Goal: Information Seeking & Learning: Learn about a topic

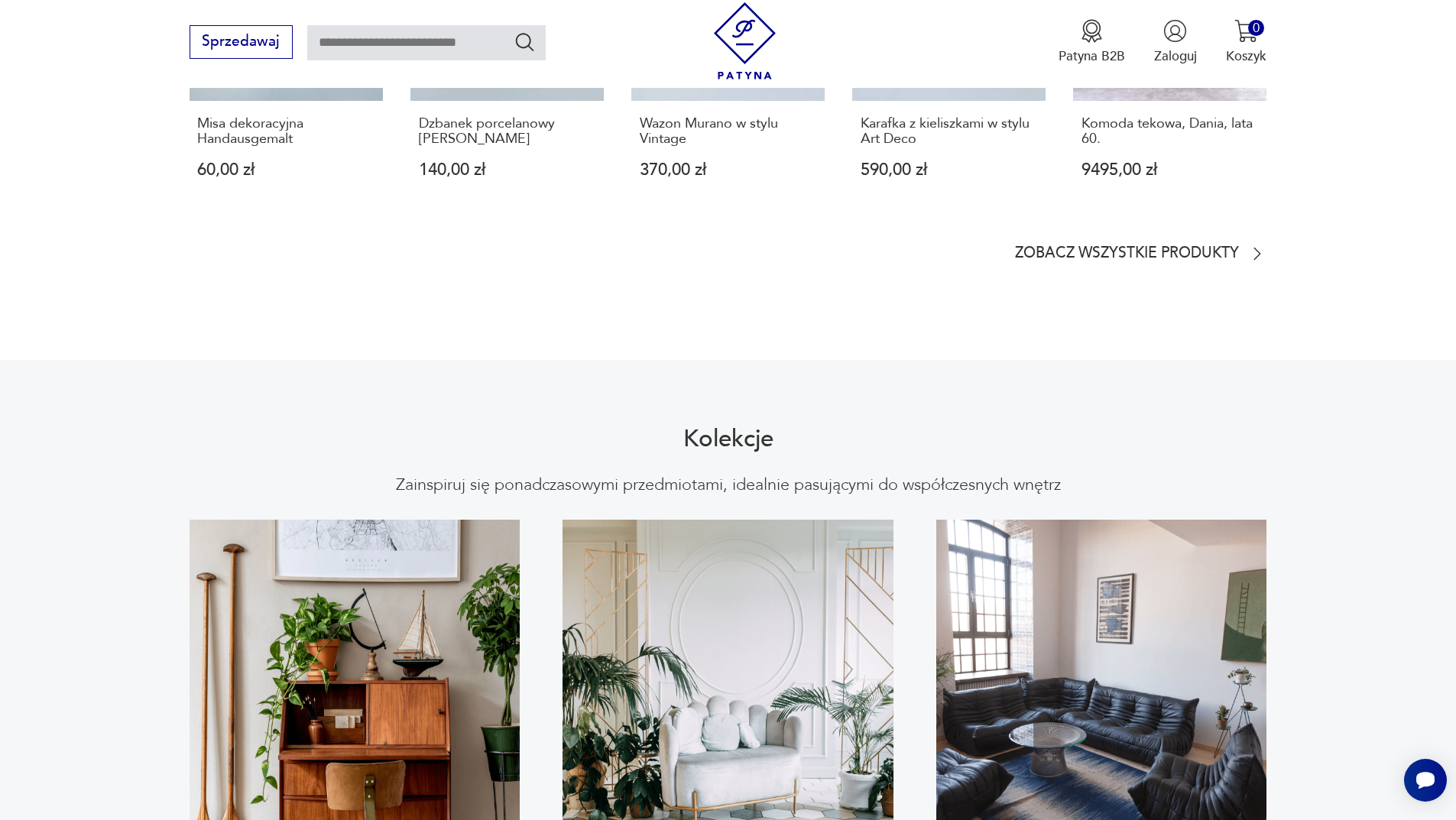
scroll to position [993, 0]
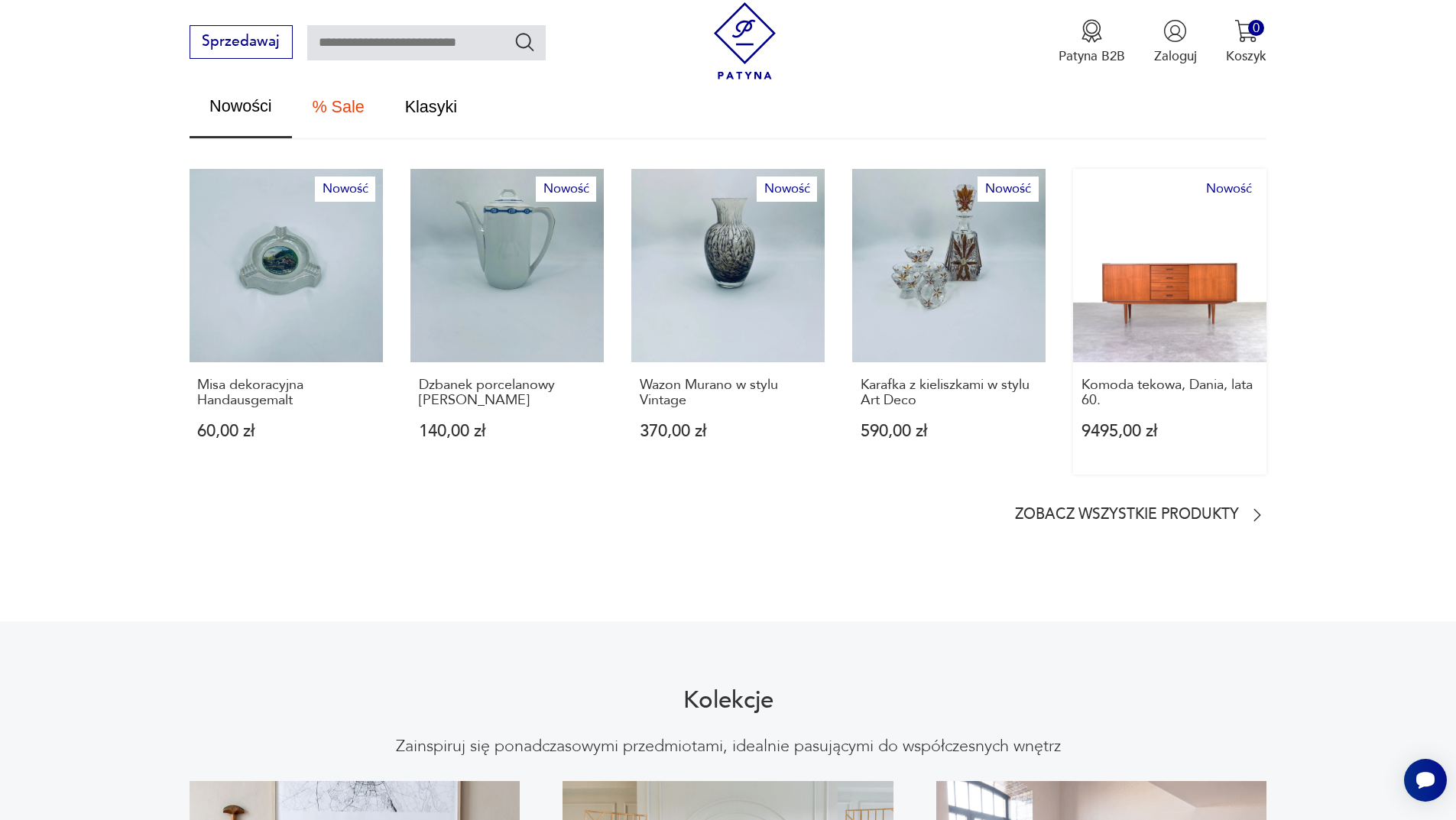
click at [1168, 295] on link "Nowość Komoda tekowa, Dania, lata 60. 9495,00 zł" at bounding box center [1170, 321] width 194 height 305
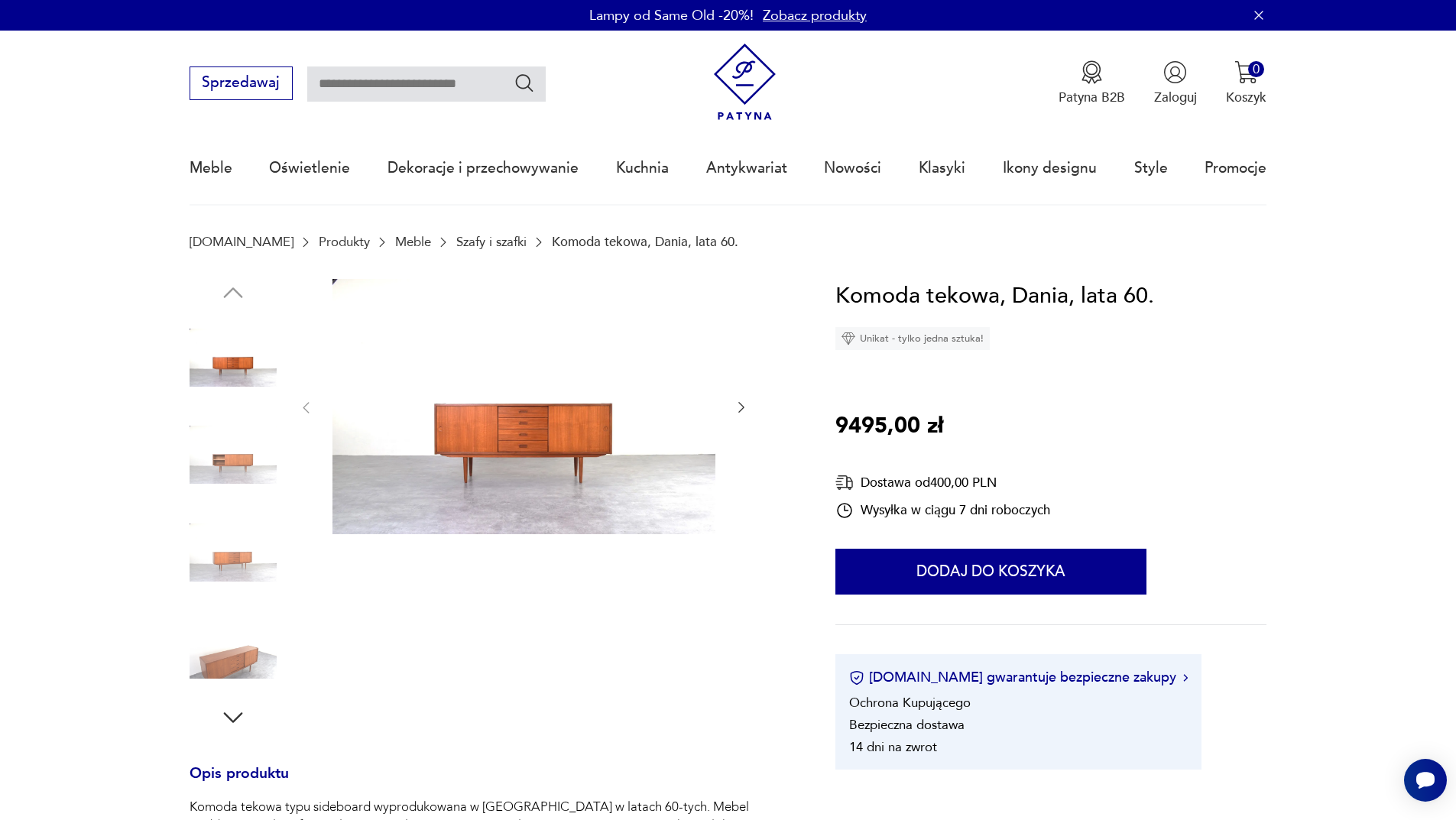
click at [239, 469] on img at bounding box center [233, 454] width 87 height 87
click at [240, 520] on img at bounding box center [233, 552] width 87 height 87
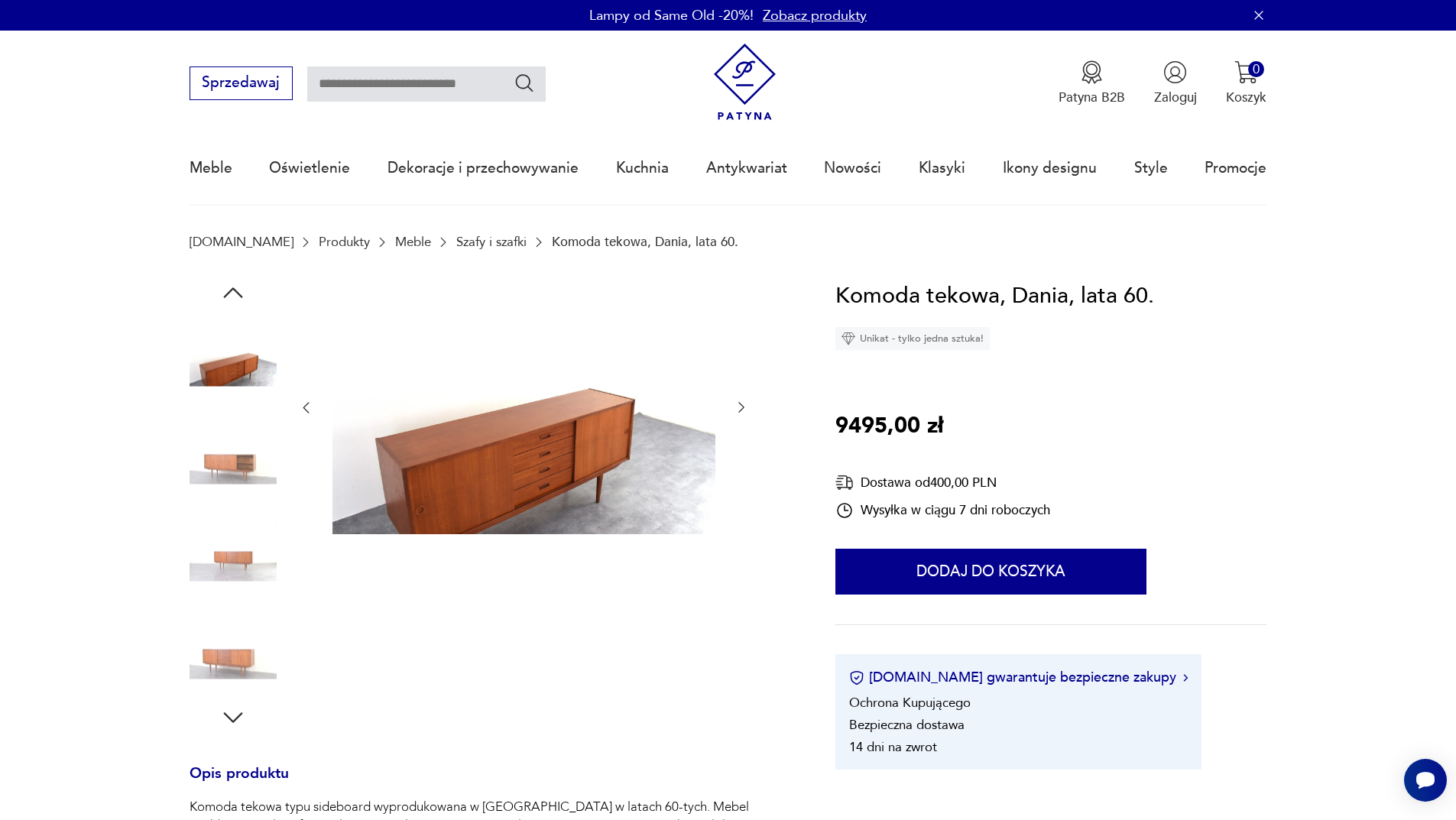
click at [233, 382] on img at bounding box center [233, 357] width 87 height 87
click at [239, 468] on img at bounding box center [233, 454] width 87 height 87
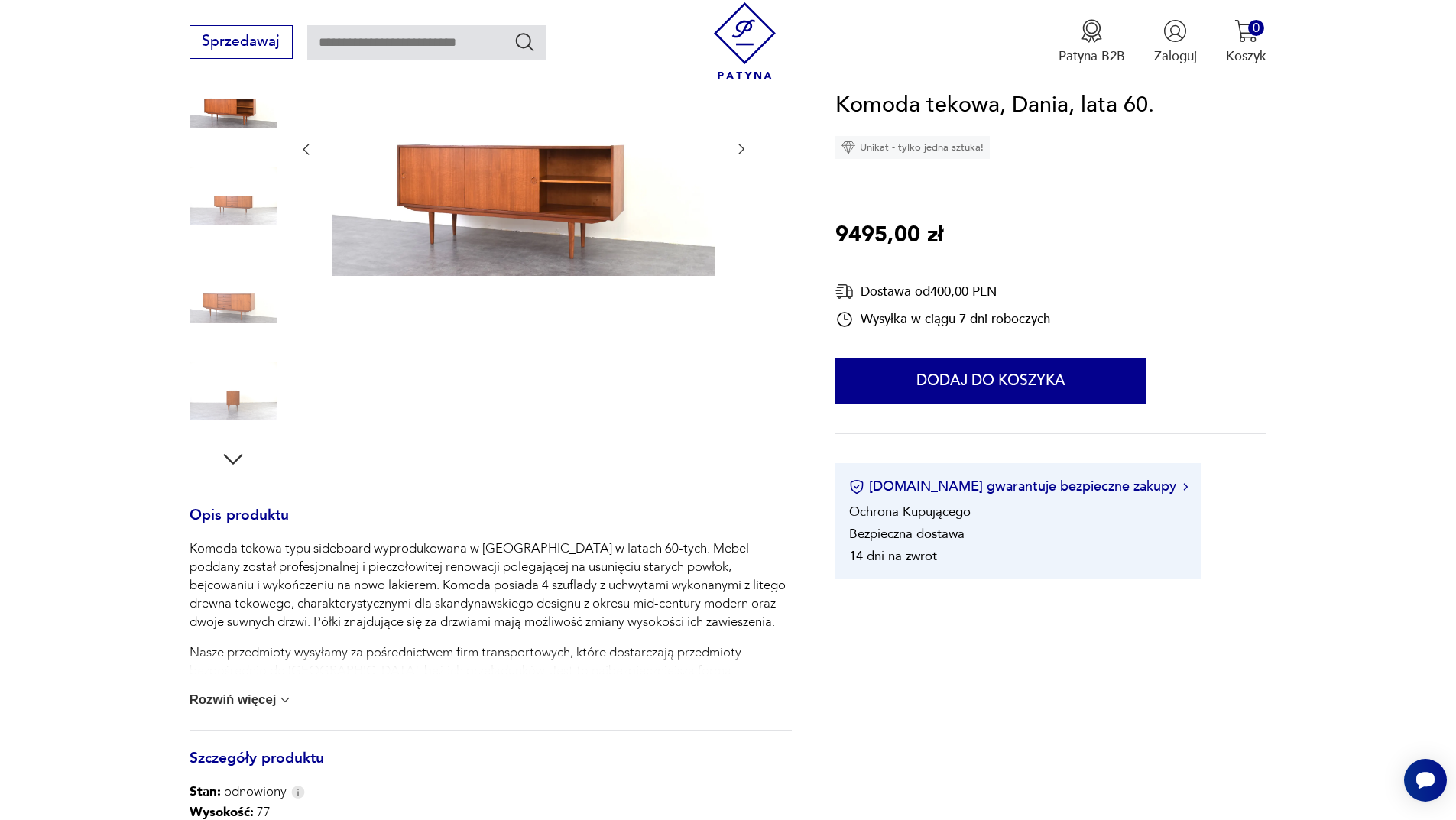
scroll to position [458, 0]
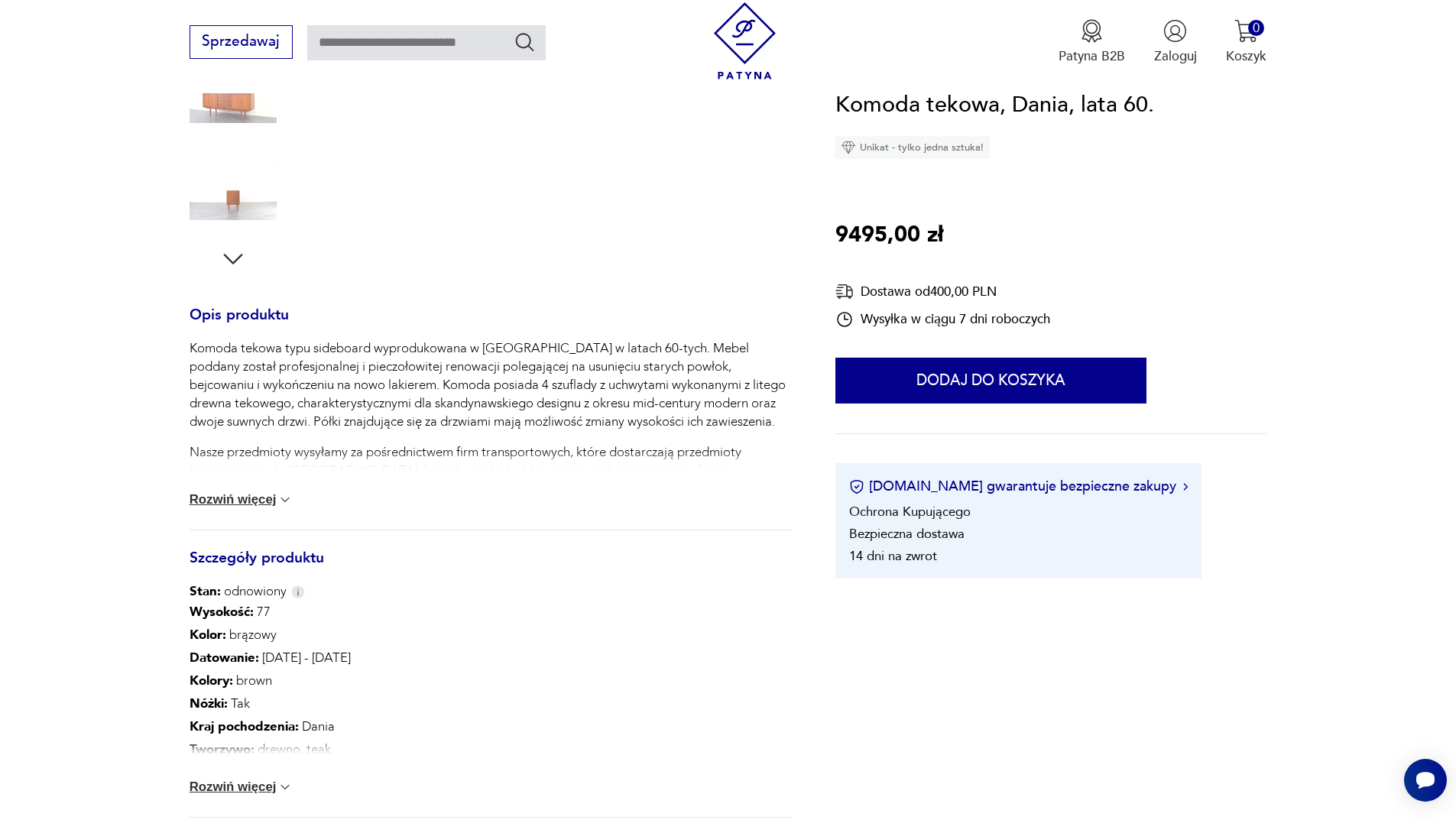
click at [247, 784] on button "Rozwiń więcej" at bounding box center [242, 787] width 104 height 15
click at [253, 506] on button "Rozwiń więcej" at bounding box center [242, 500] width 104 height 15
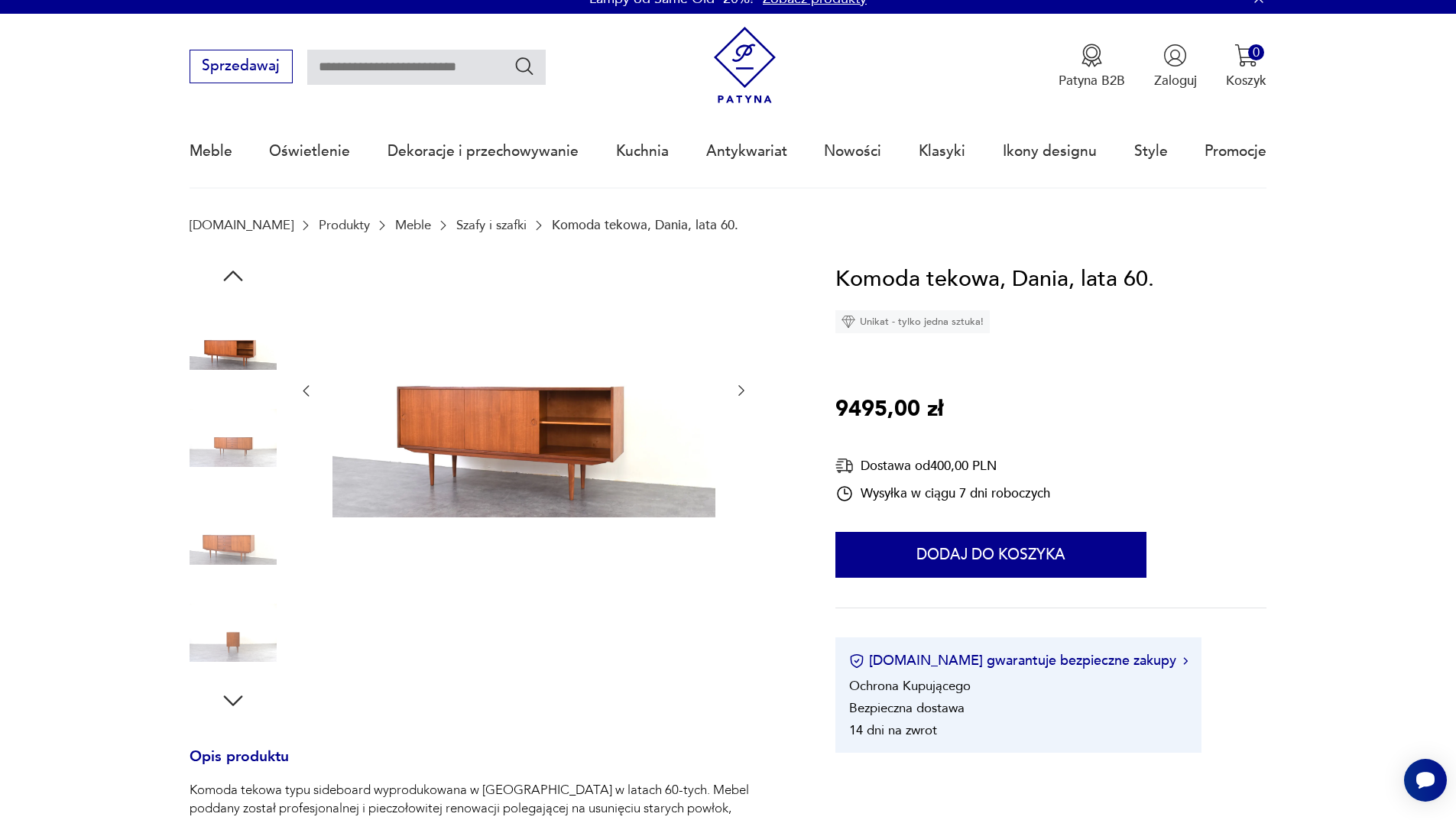
scroll to position [0, 0]
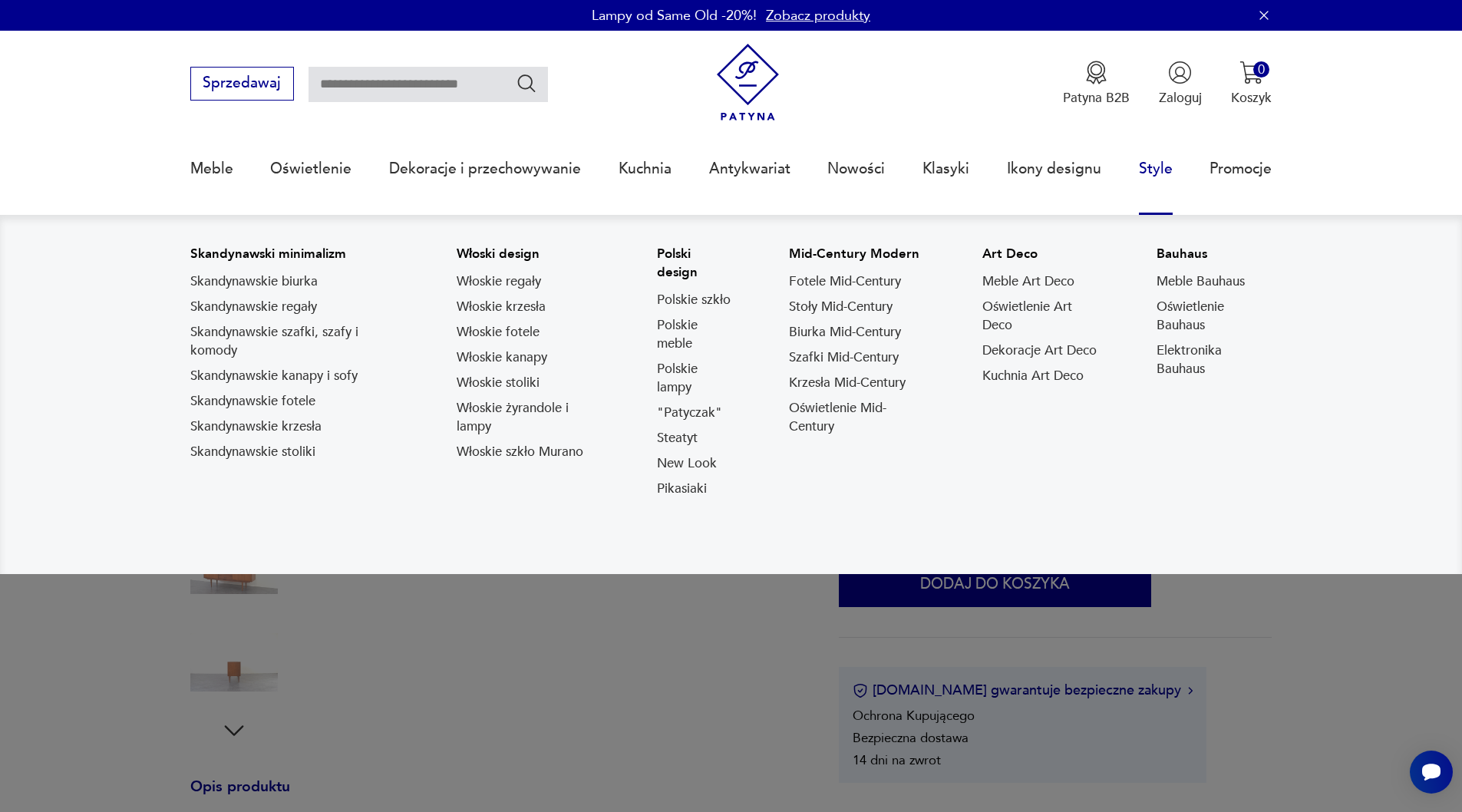
click at [685, 437] on link "Steatyt" at bounding box center [677, 438] width 41 height 18
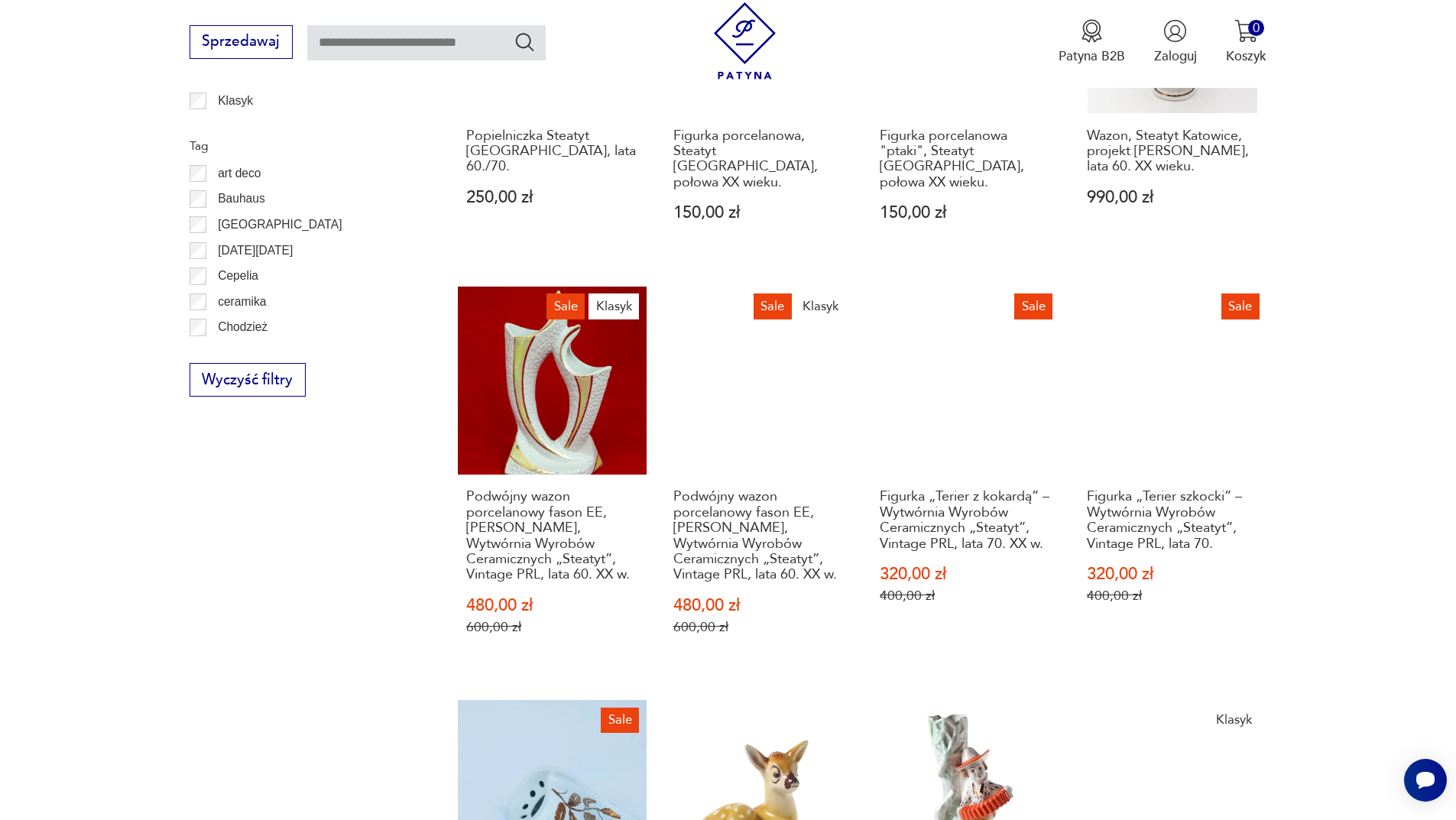
scroll to position [945, 0]
